Goal: Transaction & Acquisition: Purchase product/service

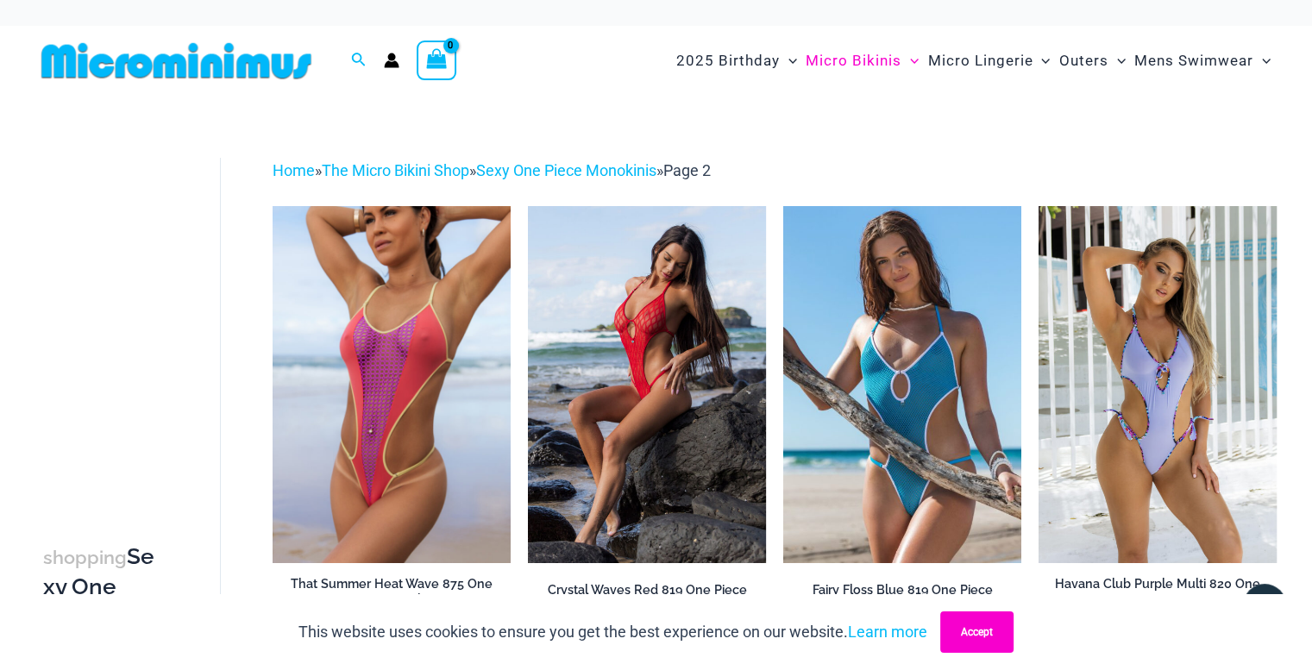
click at [968, 641] on button "Accept" at bounding box center [976, 632] width 73 height 41
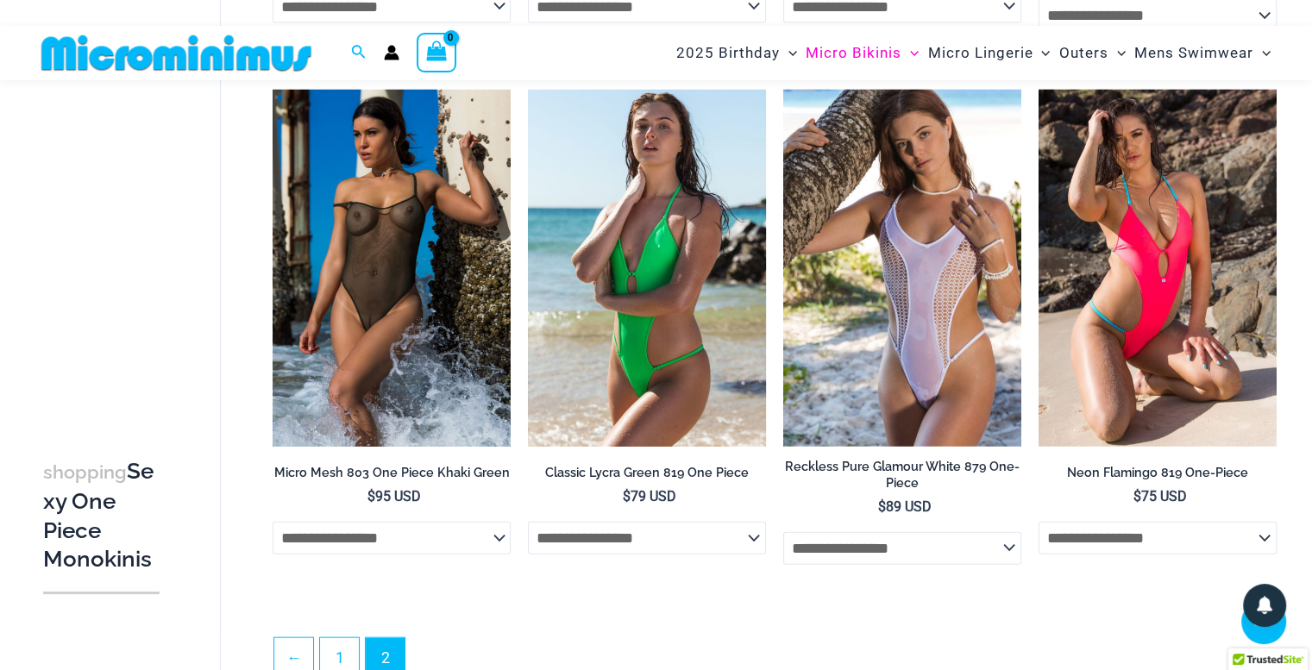
scroll to position [3915, 0]
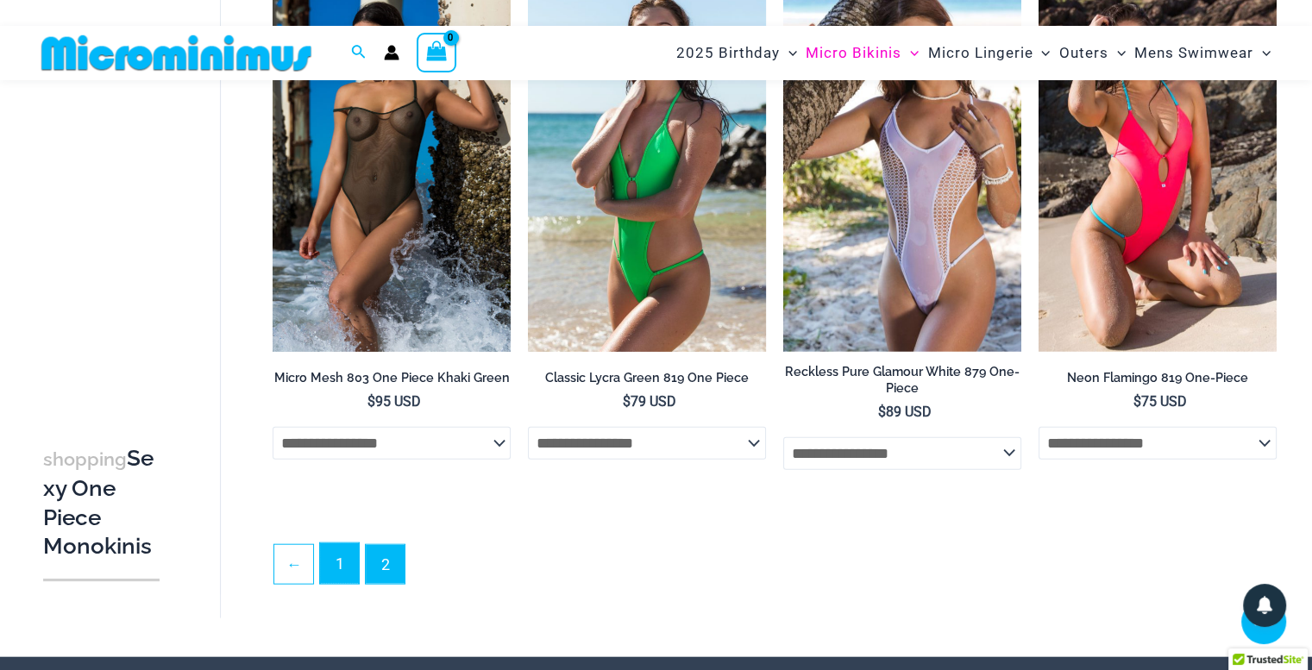
click at [335, 571] on link "1" at bounding box center [339, 564] width 39 height 41
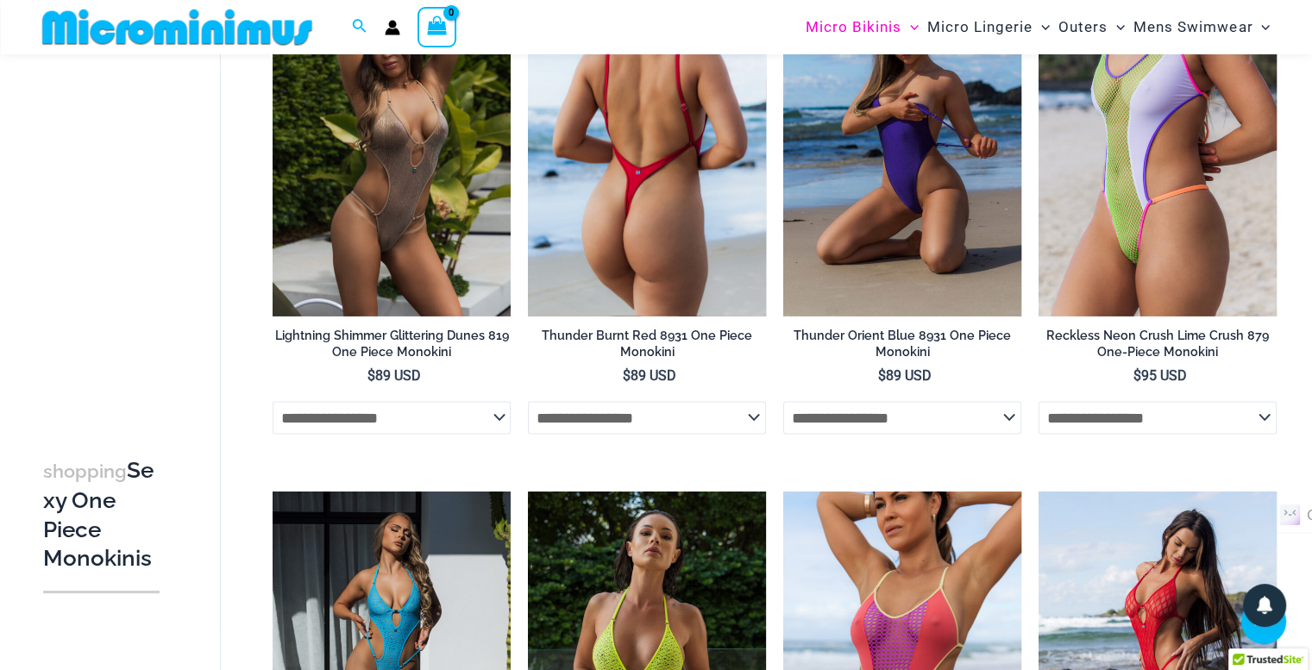
scroll to position [2899, 0]
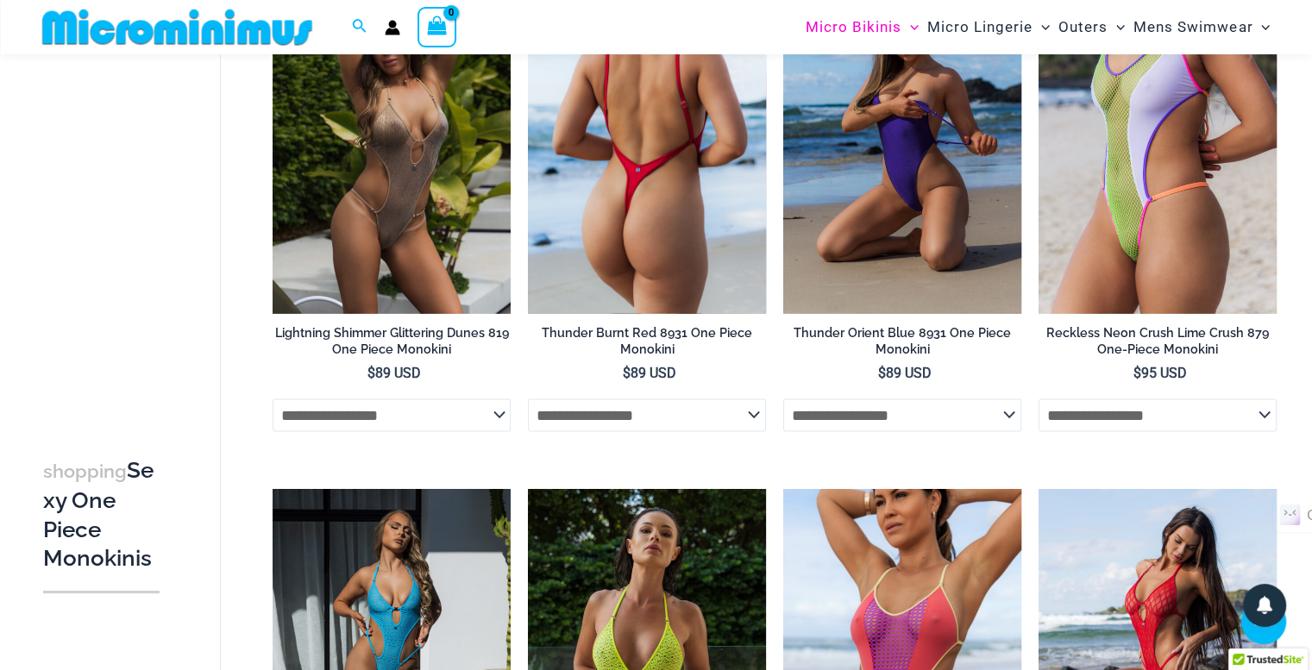
click at [751, 418] on select "**********" at bounding box center [647, 415] width 238 height 33
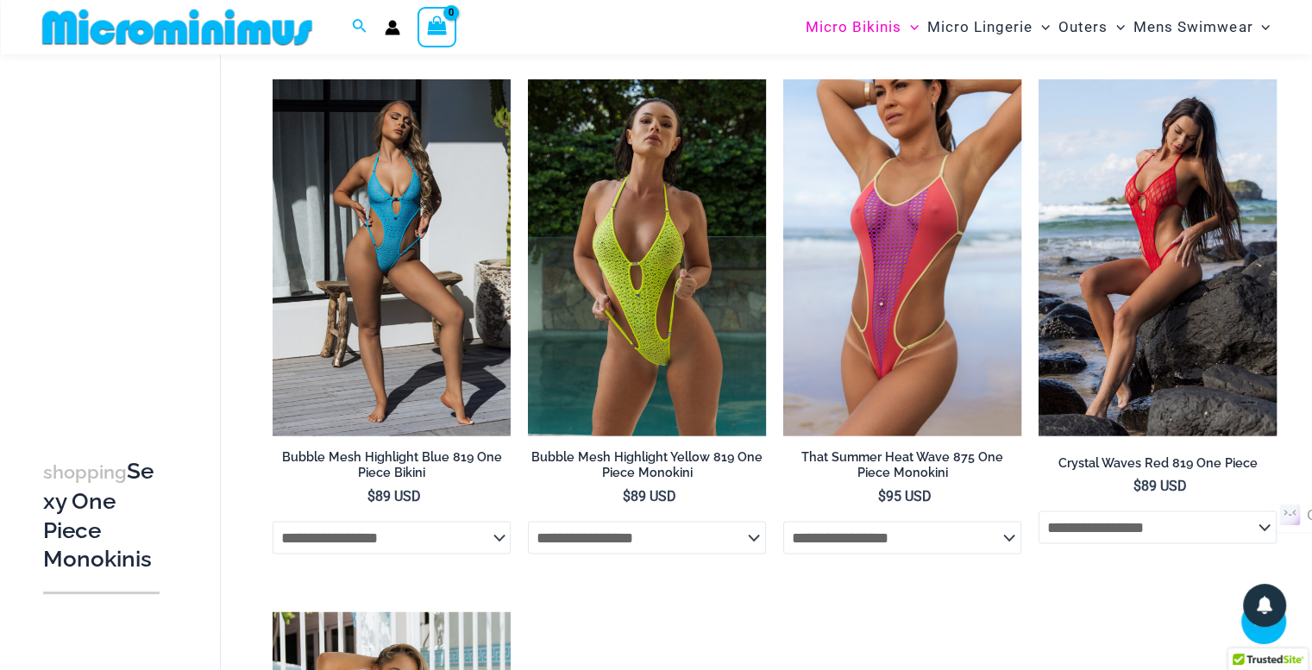
scroll to position [3309, 0]
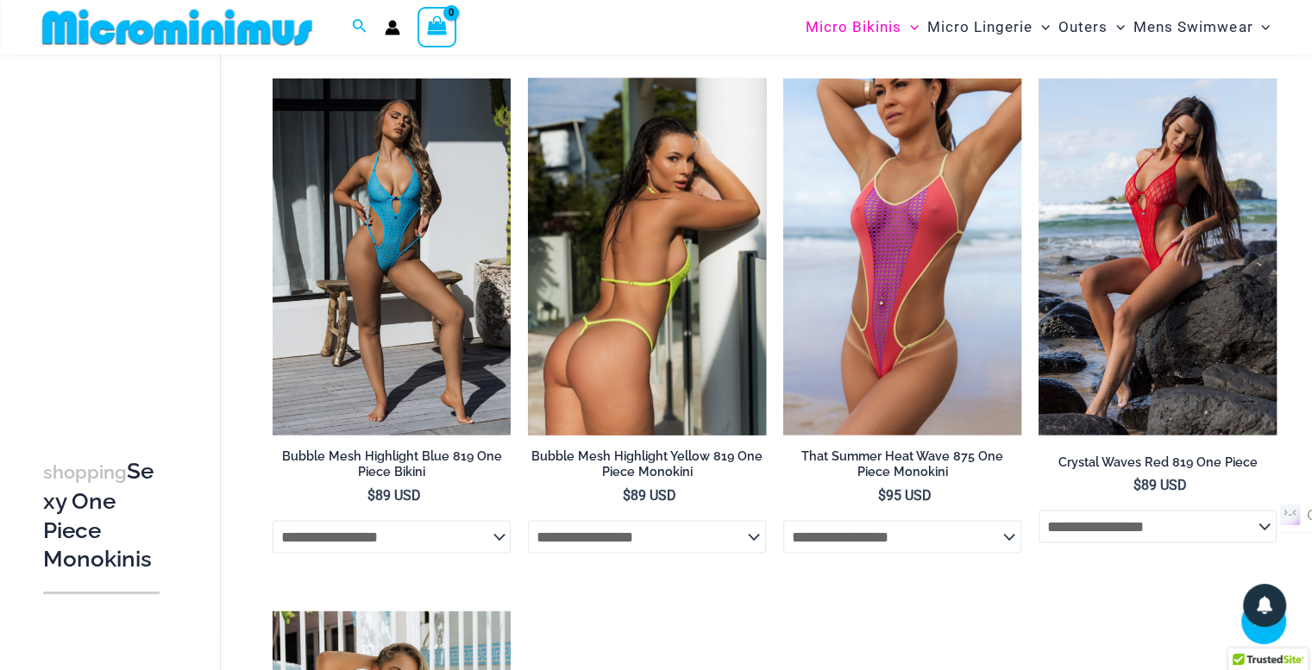
click at [752, 539] on select "**********" at bounding box center [647, 537] width 238 height 33
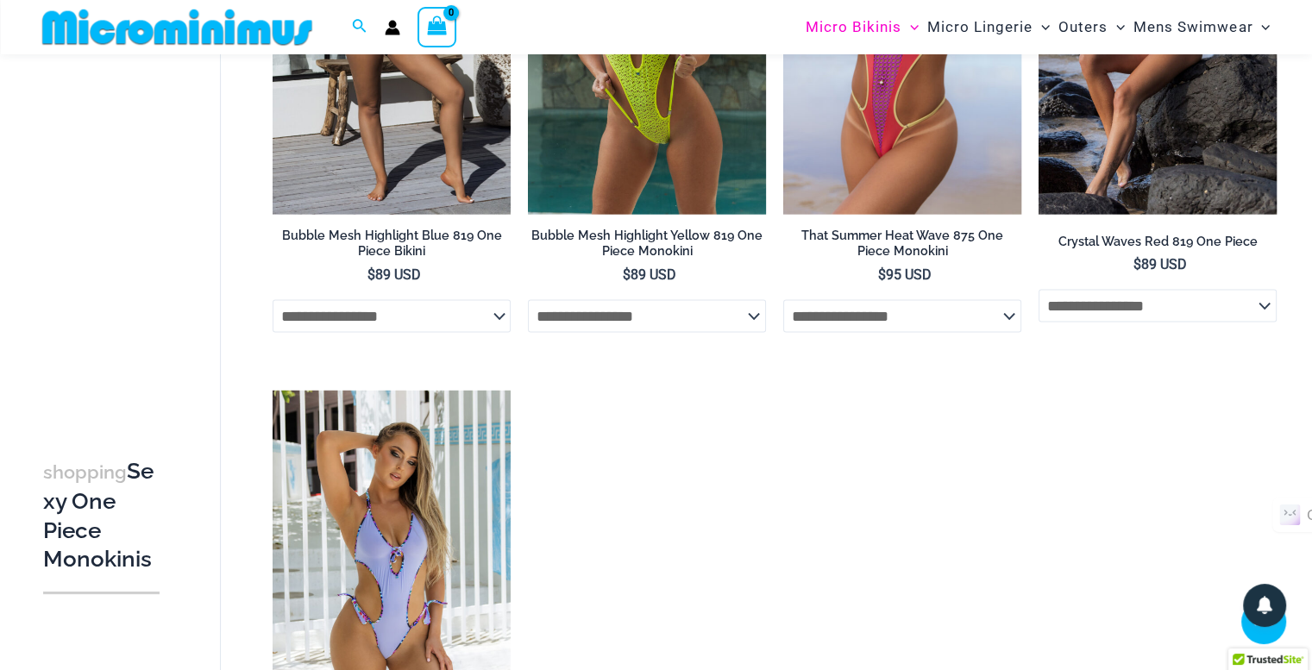
scroll to position [3531, 0]
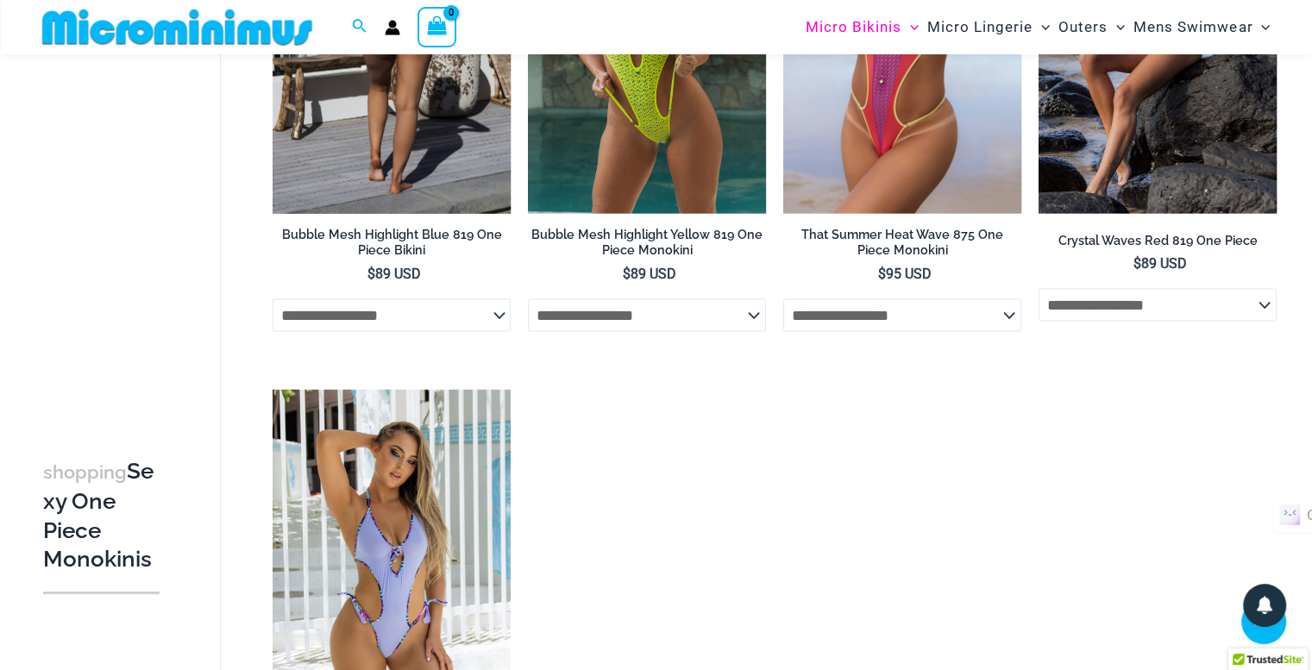
click at [396, 323] on select "**********" at bounding box center [392, 315] width 238 height 33
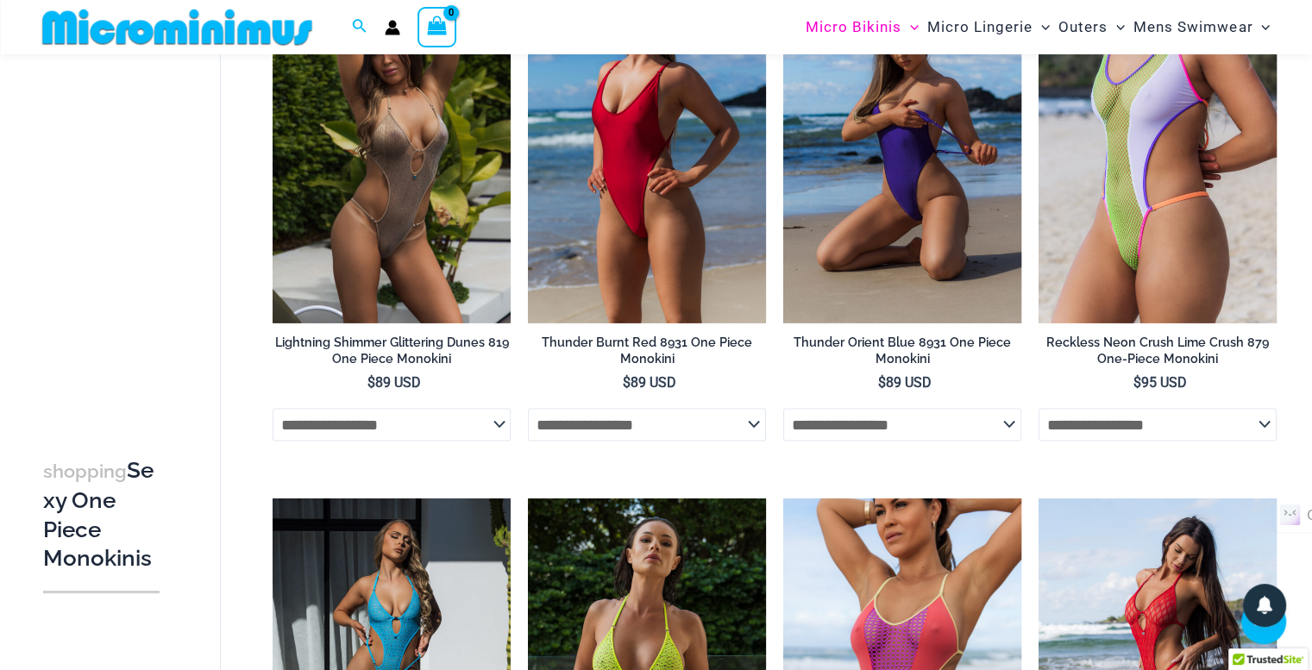
scroll to position [2859, 0]
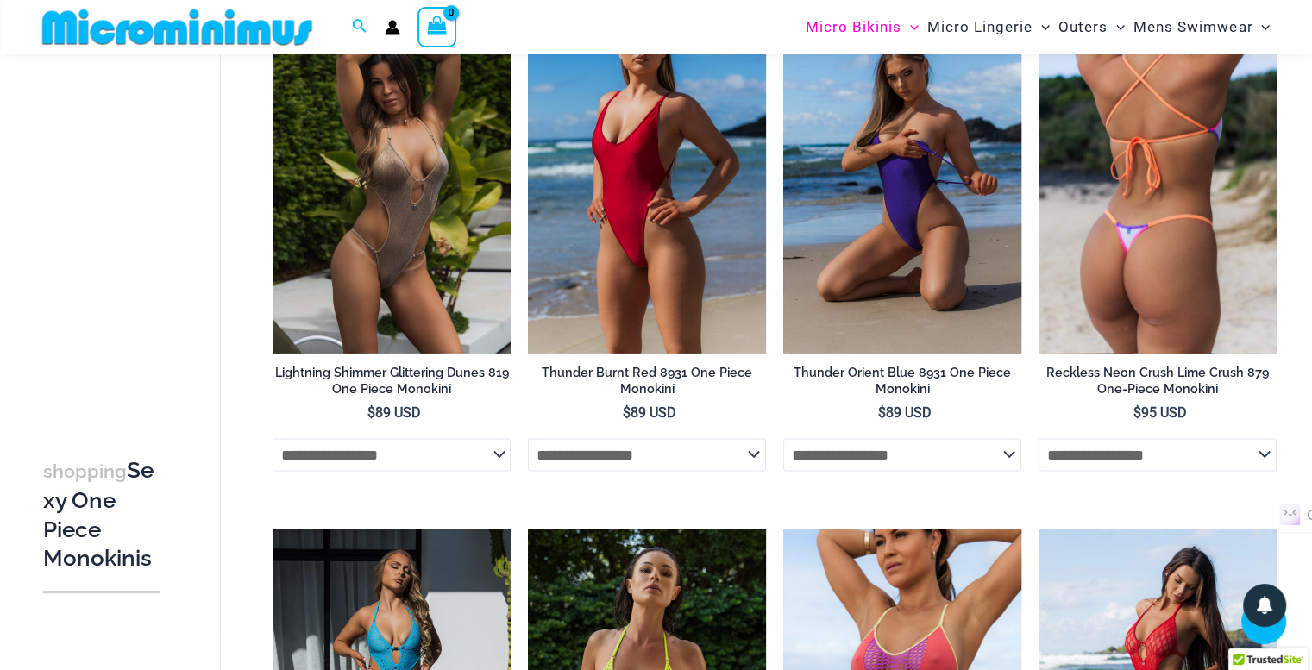
click at [1211, 460] on select "**********" at bounding box center [1158, 454] width 238 height 33
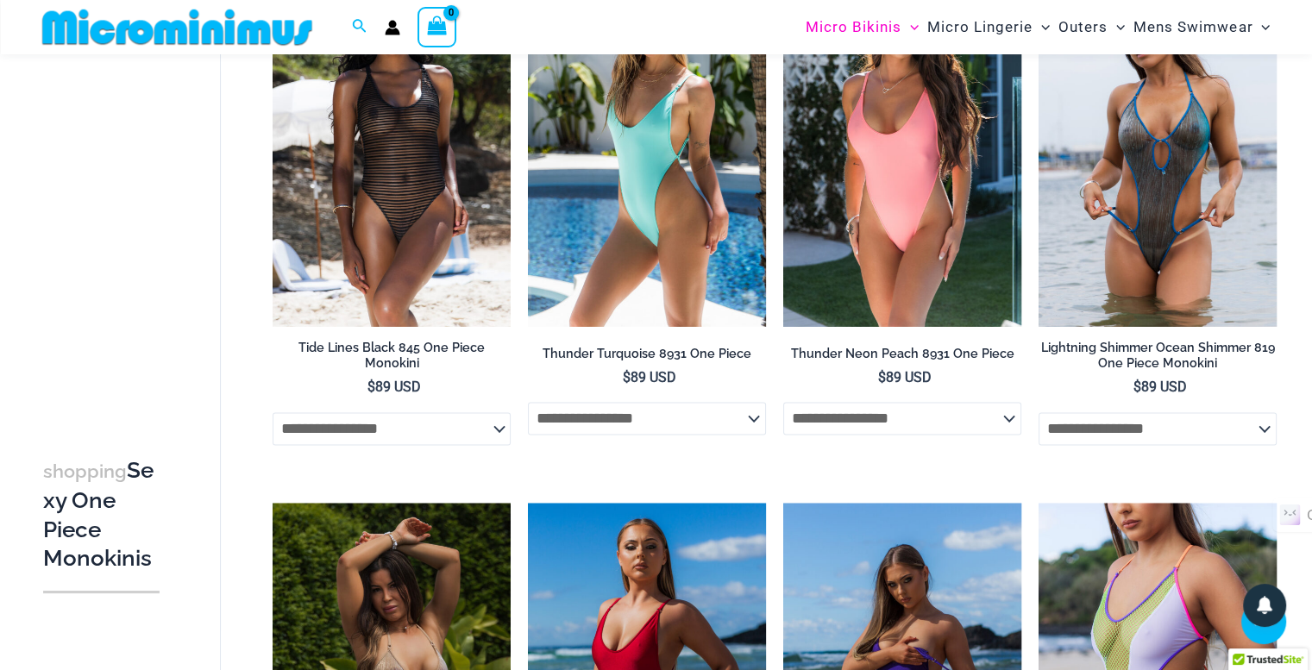
scroll to position [2356, 0]
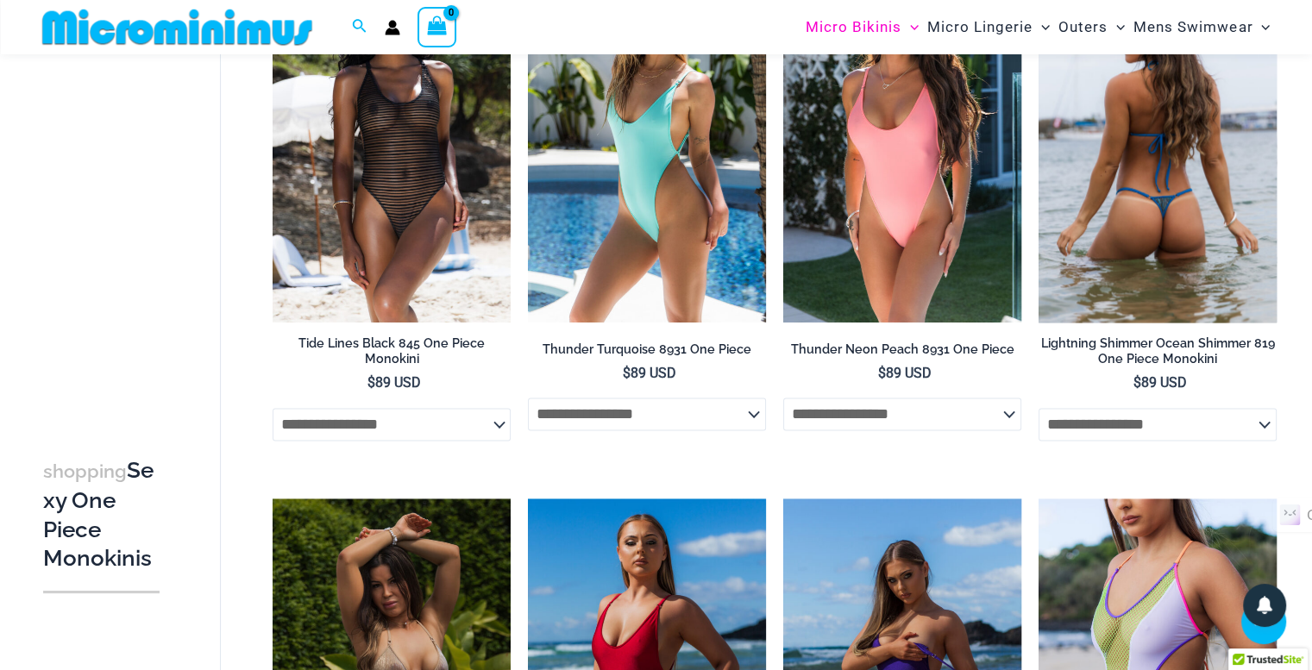
click at [1261, 429] on select "**********" at bounding box center [1158, 424] width 238 height 33
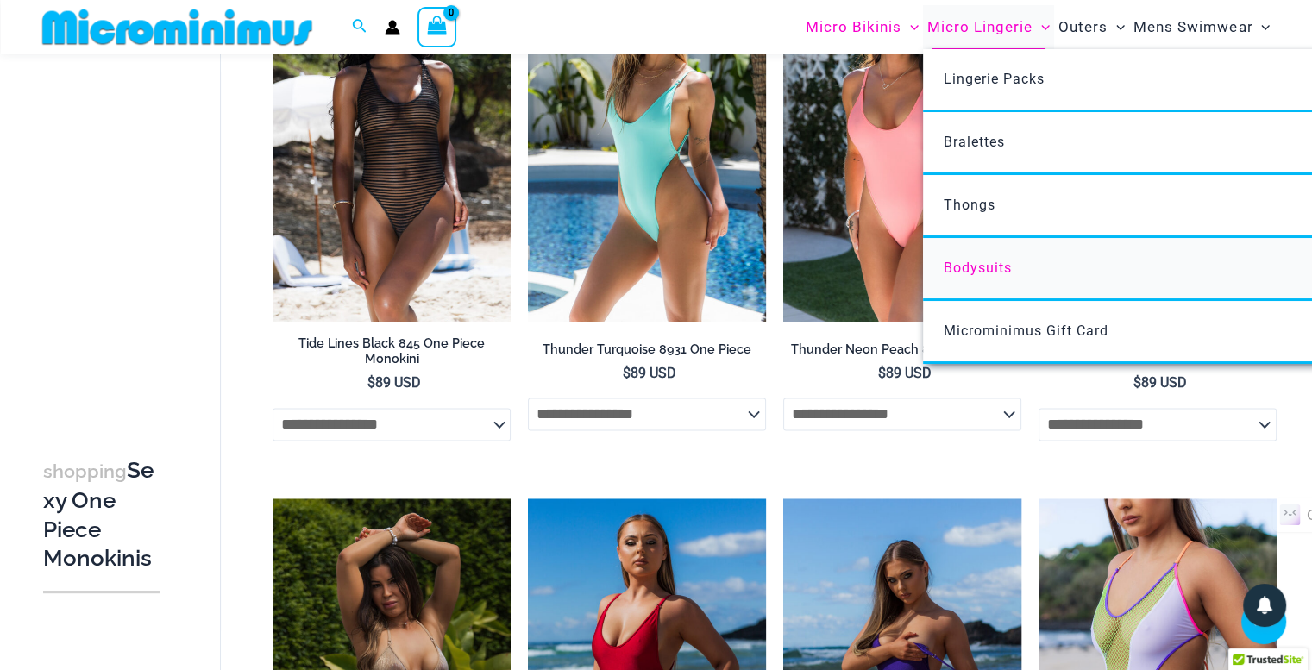
click at [999, 268] on span "Bodysuits" at bounding box center [978, 268] width 68 height 16
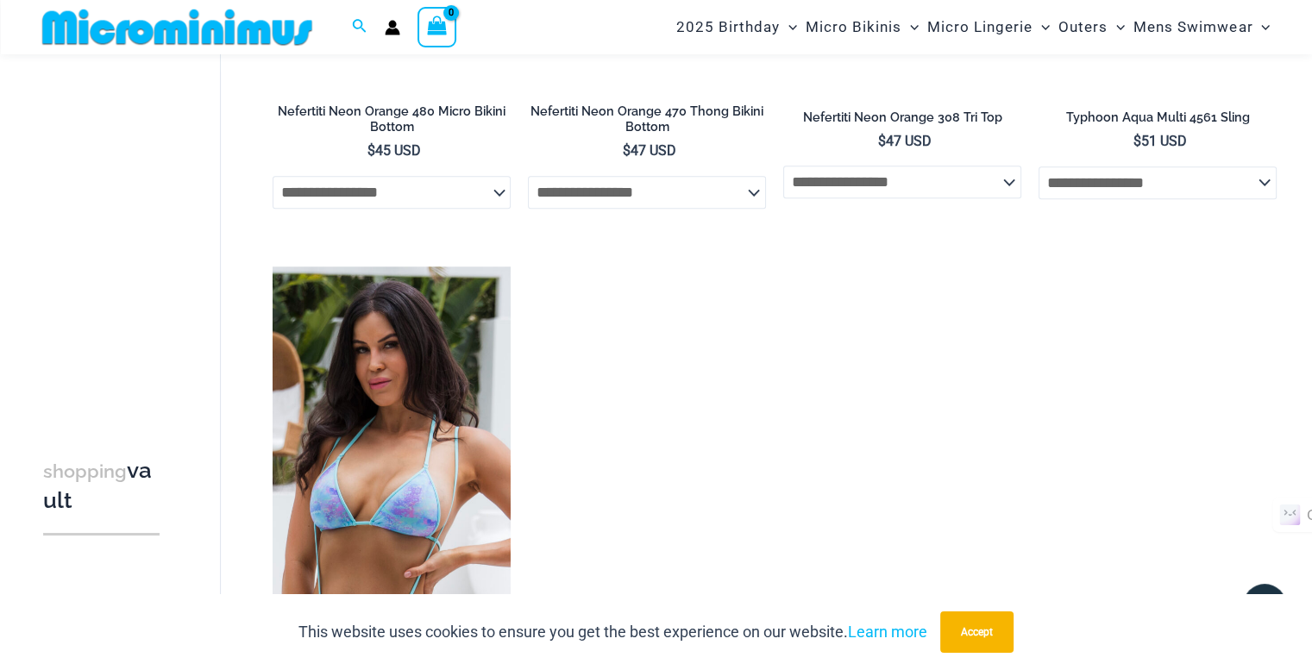
scroll to position [2056, 0]
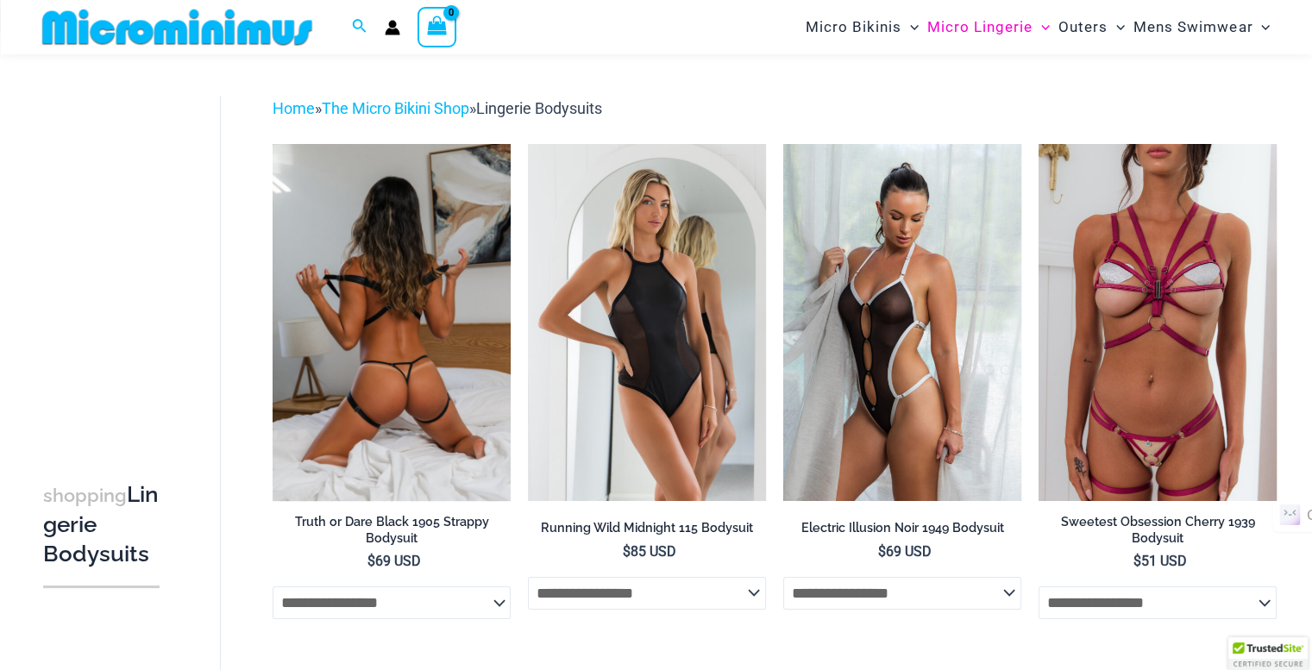
scroll to position [40, 0]
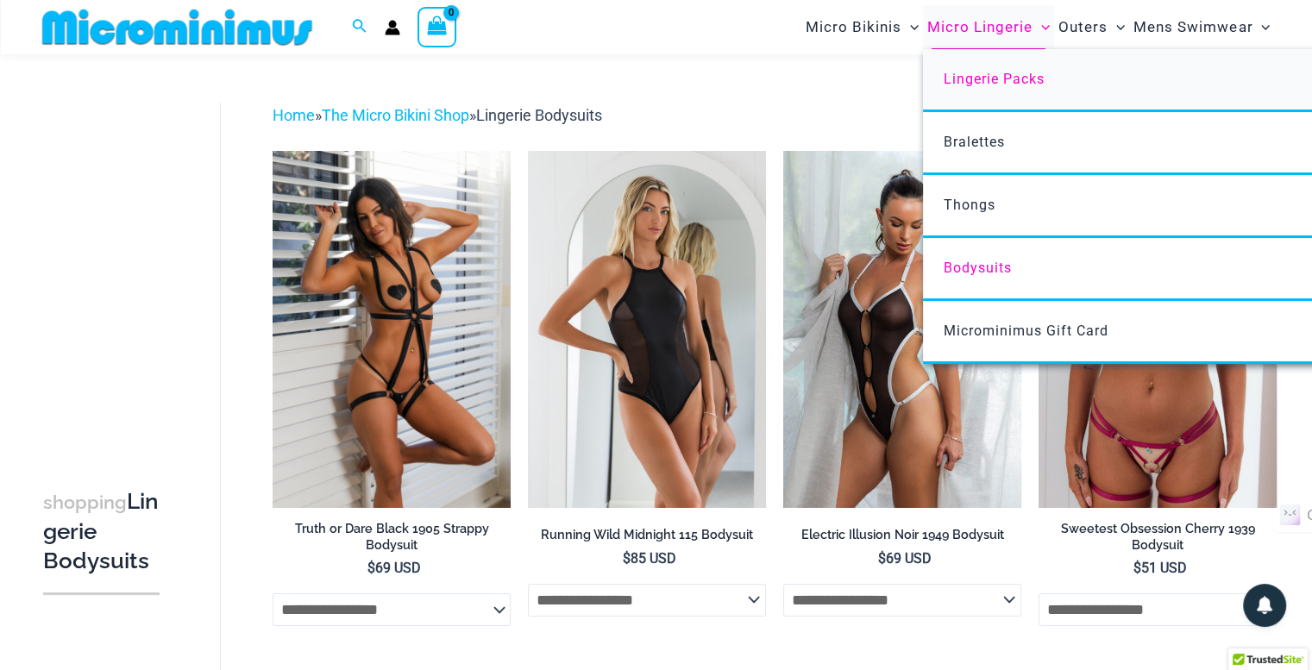
click at [986, 85] on span "Lingerie Packs" at bounding box center [994, 79] width 101 height 16
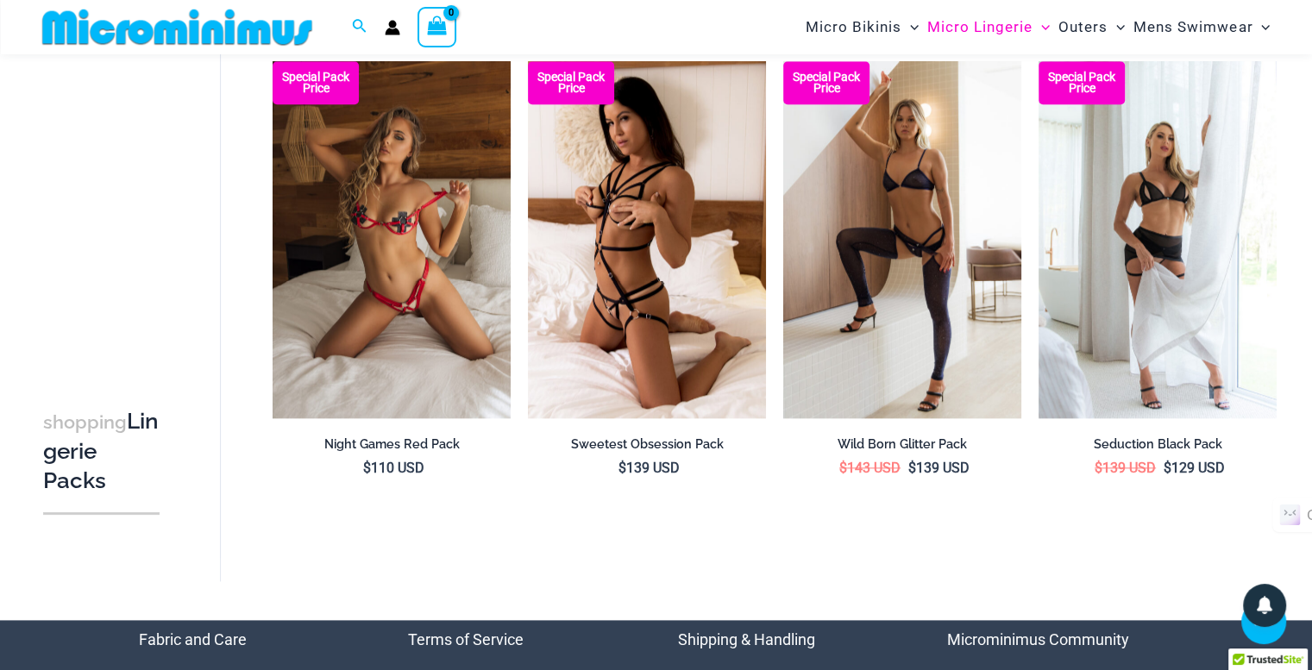
scroll to position [2066, 0]
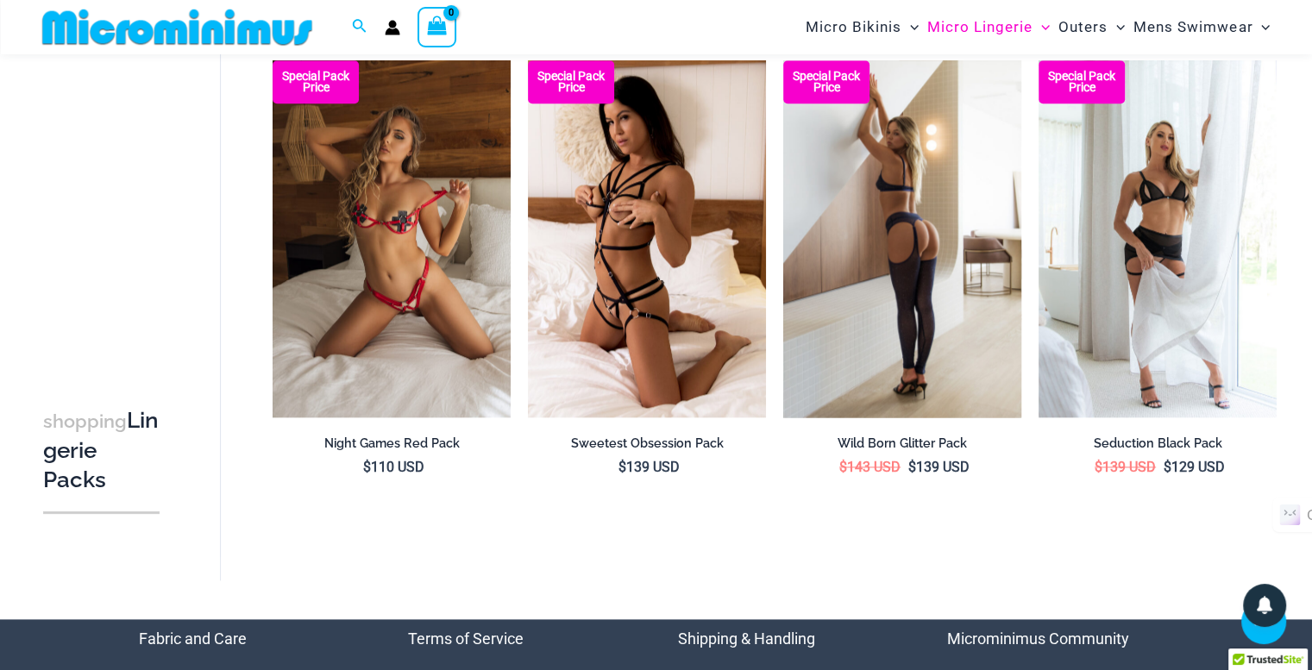
click at [885, 308] on img at bounding box center [902, 238] width 238 height 357
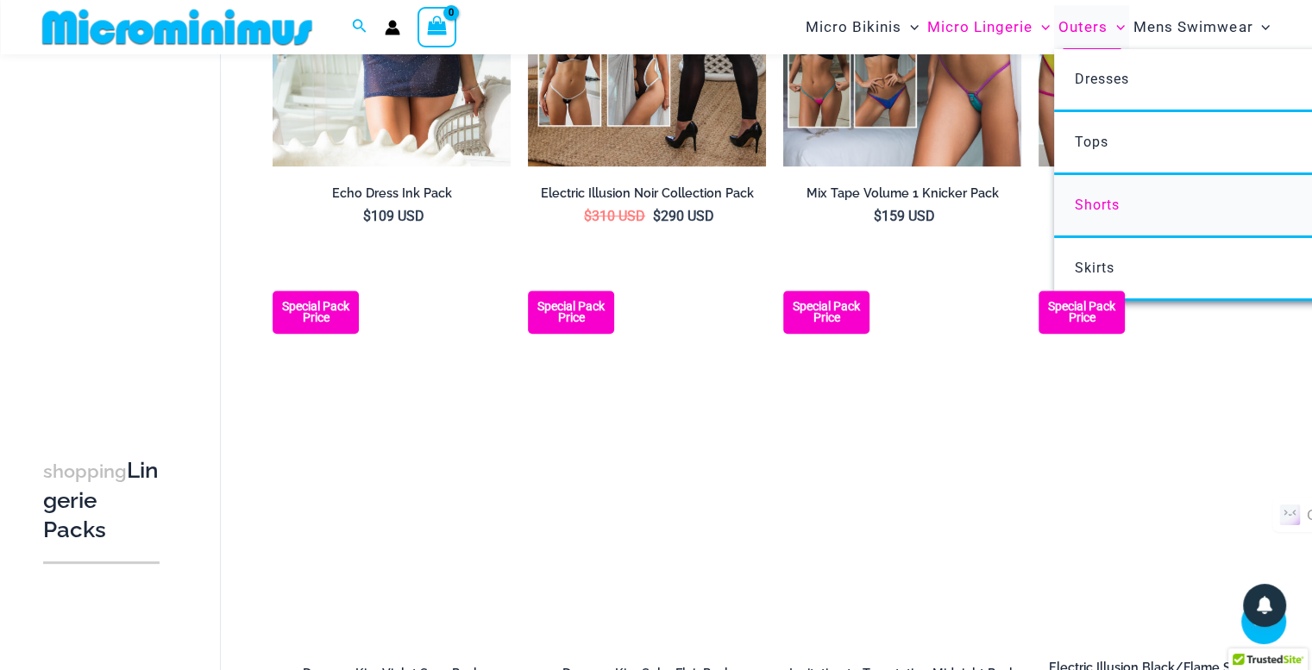
scroll to position [862, 0]
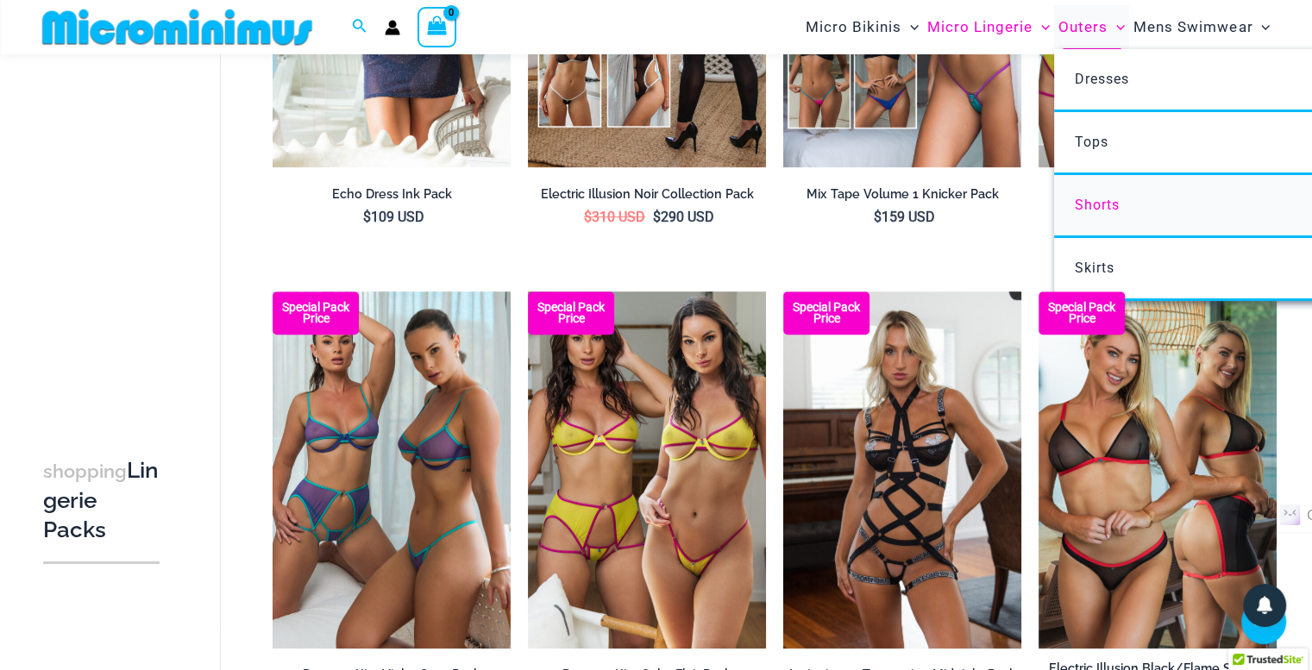
click at [1116, 201] on span "Shorts" at bounding box center [1097, 205] width 45 height 16
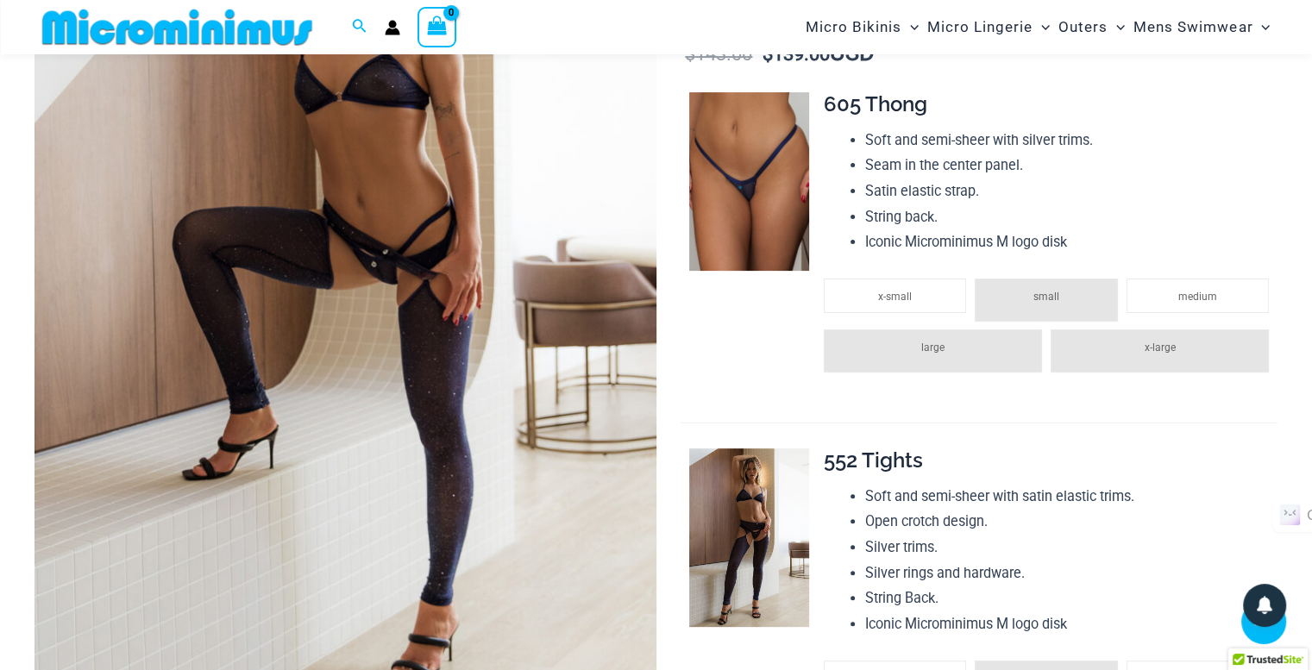
scroll to position [385, 0]
click at [1187, 296] on span "medium" at bounding box center [1198, 296] width 39 height 12
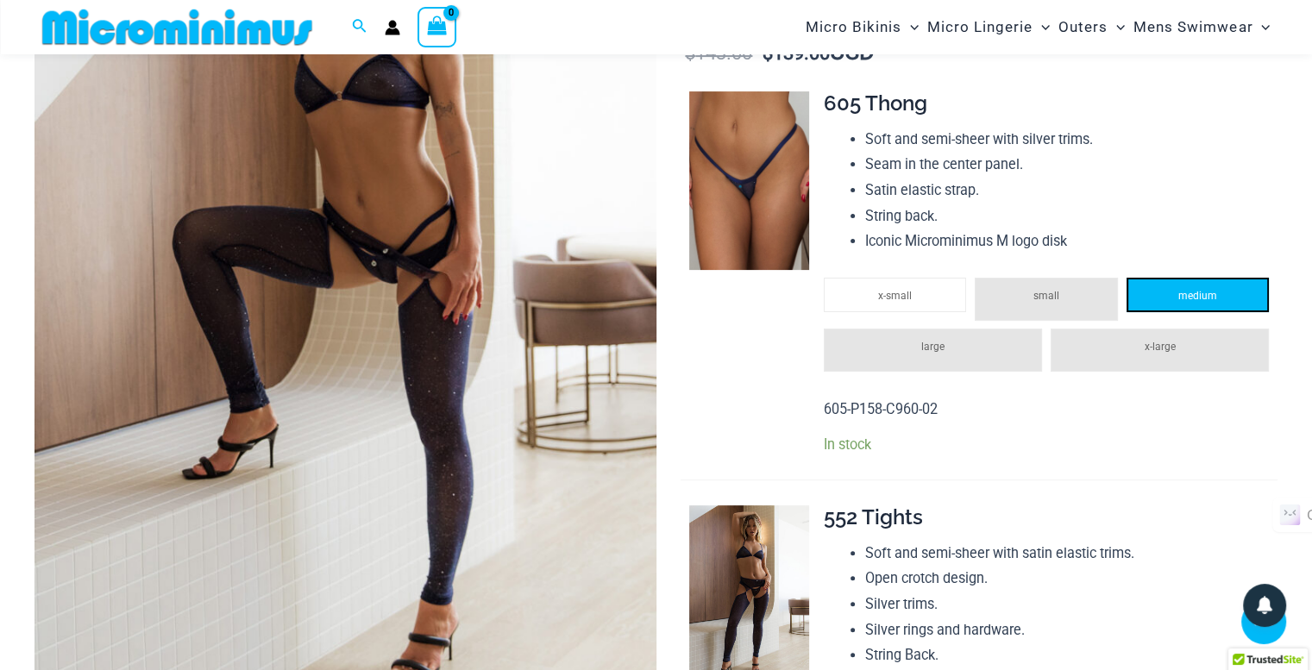
click at [1187, 296] on span "medium" at bounding box center [1198, 296] width 39 height 12
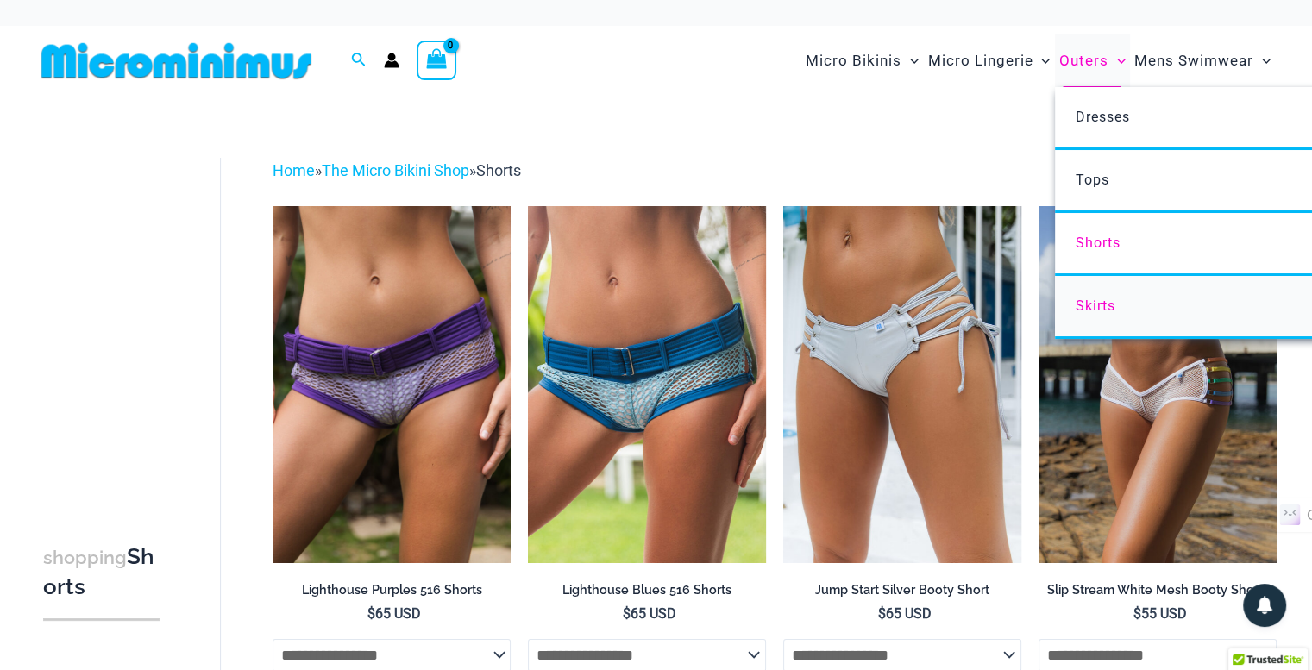
click at [1092, 302] on span "Skirts" at bounding box center [1095, 306] width 40 height 16
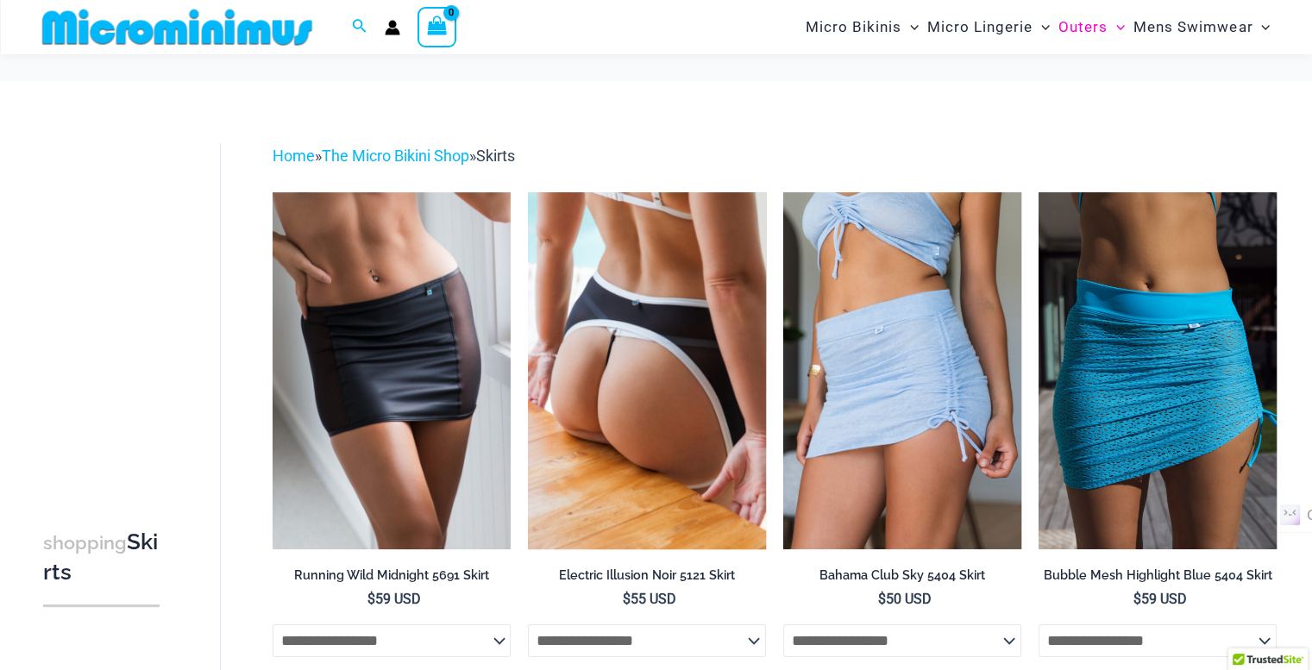
scroll to position [189, 0]
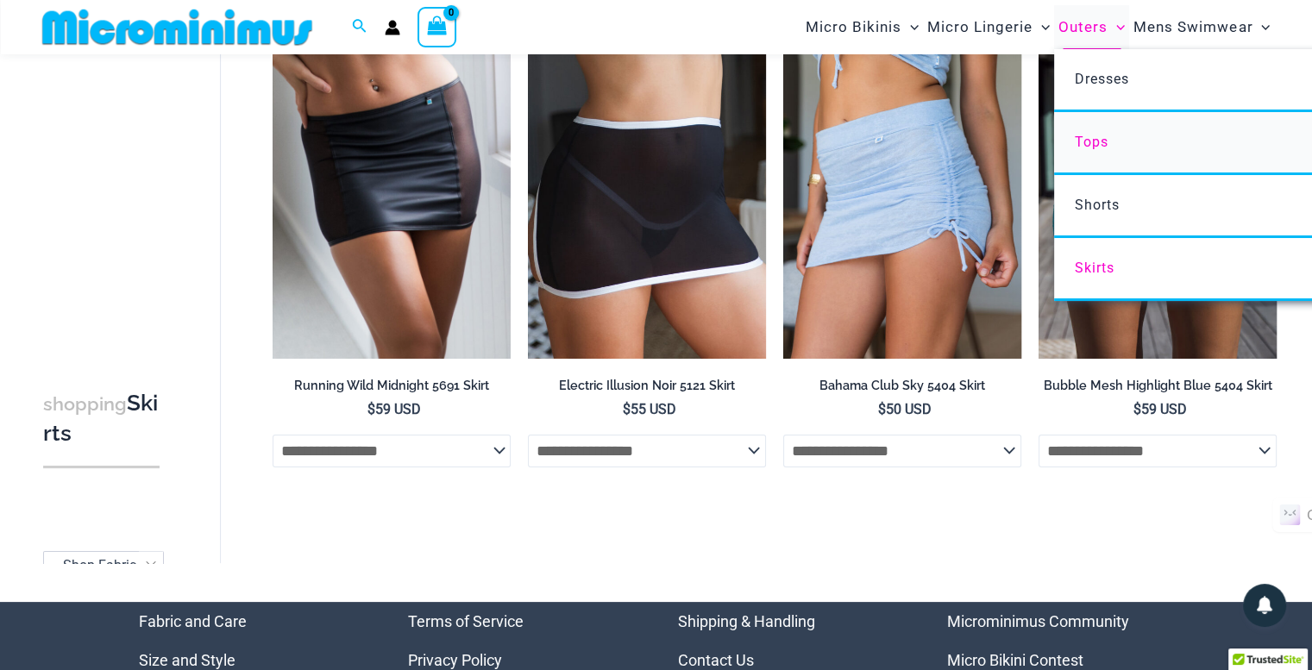
click at [1097, 148] on span "Tops" at bounding box center [1092, 142] width 34 height 16
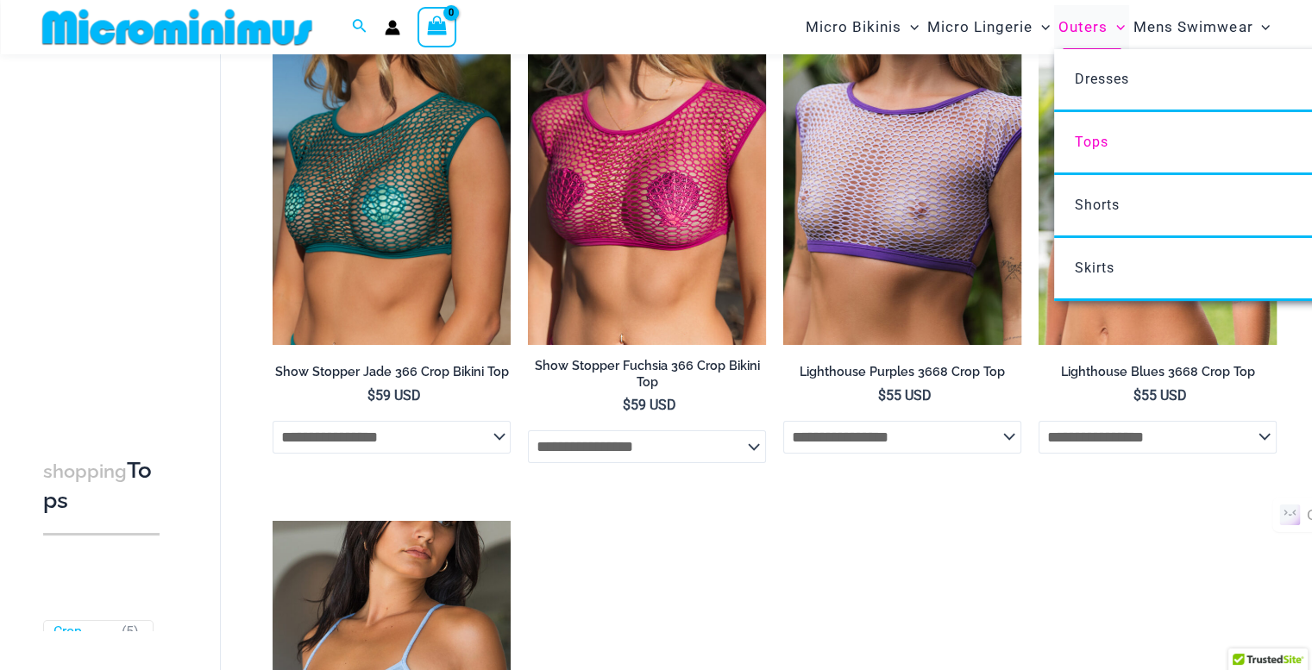
scroll to position [200, 0]
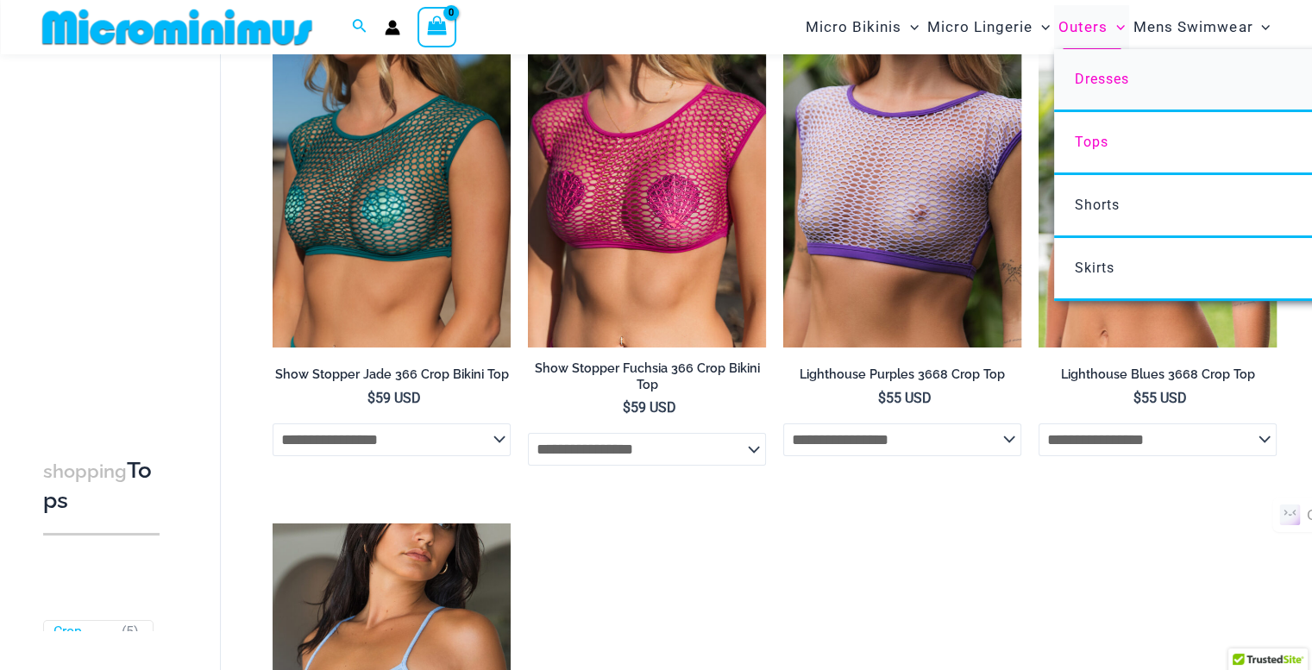
click at [1097, 85] on span "Dresses" at bounding box center [1102, 79] width 54 height 16
